Goal: Task Accomplishment & Management: Manage account settings

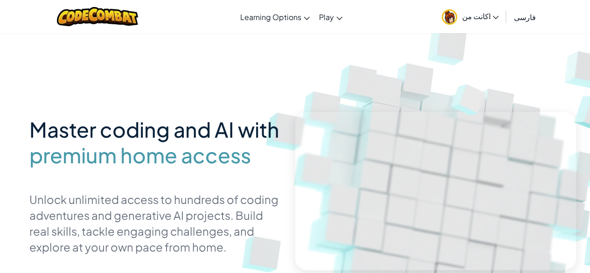
click at [490, 11] on span "اکانت من" at bounding box center [480, 16] width 37 height 10
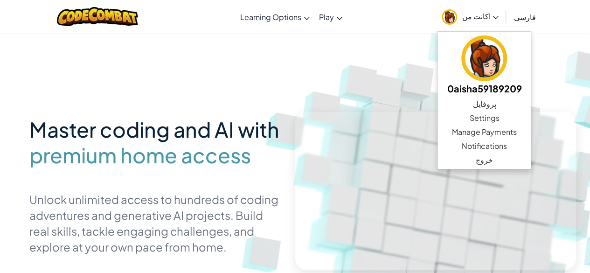
click at [442, 54] on img at bounding box center [445, 205] width 518 height 518
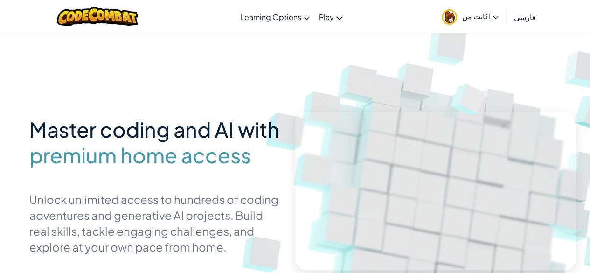
click at [518, 23] on link "فارسی" at bounding box center [524, 16] width 31 height 25
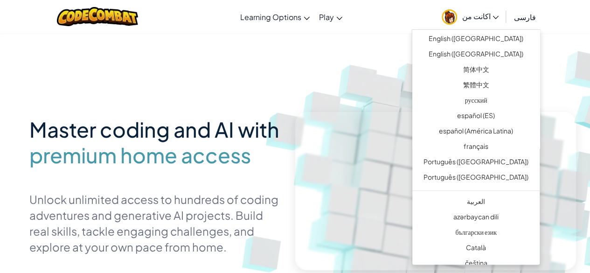
click at [581, 23] on div "تغییر مکان Learning Options Live Online Classes Premium Self-Paced Play CodeCom…" at bounding box center [295, 16] width 595 height 33
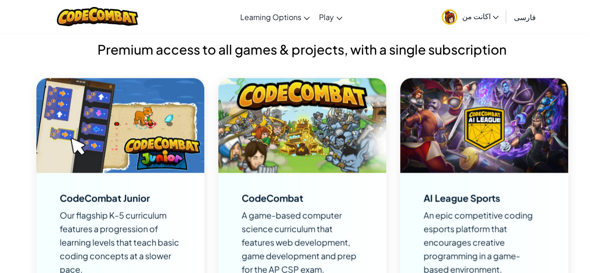
scroll to position [659, 0]
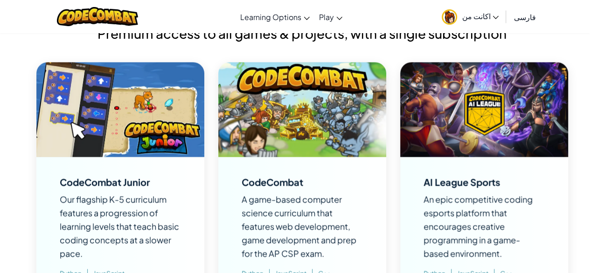
click at [308, 110] on img at bounding box center [302, 109] width 168 height 95
click at [282, 174] on div "CodeCombat A game-based computer science curriculum that features web developme…" at bounding box center [302, 230] width 168 height 147
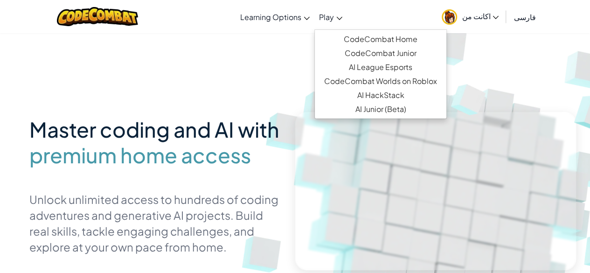
click at [341, 12] on link "Play" at bounding box center [330, 16] width 33 height 25
click at [485, 13] on span "اکانت من" at bounding box center [480, 16] width 37 height 10
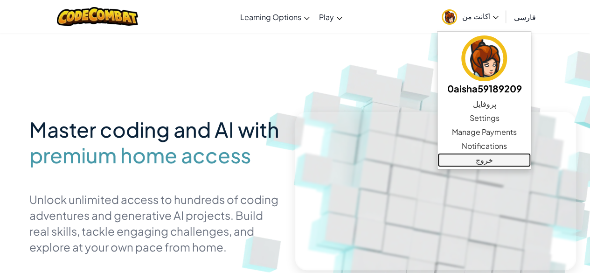
click at [494, 163] on link "خروج" at bounding box center [483, 160] width 93 height 14
